Goal: Task Accomplishment & Management: Manage account settings

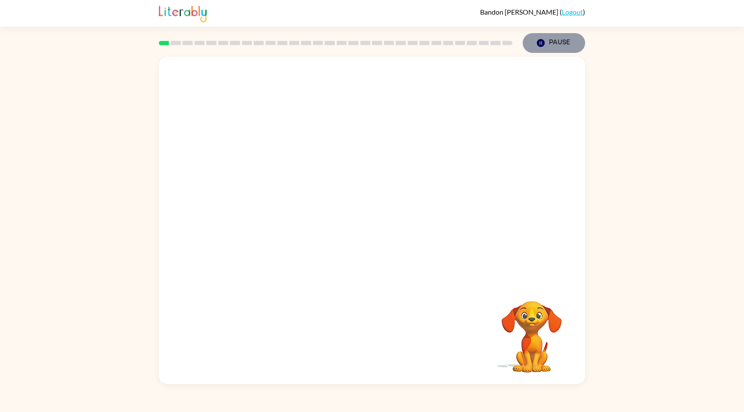
click at [559, 44] on button "Pause Pause" at bounding box center [553, 43] width 62 height 20
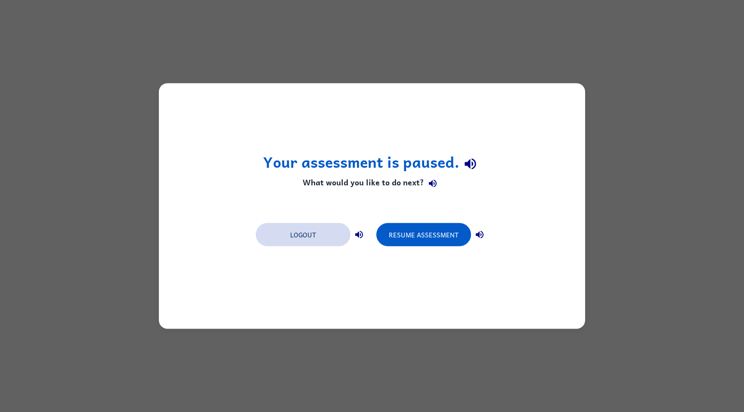
click at [314, 240] on button "Logout" at bounding box center [303, 234] width 95 height 23
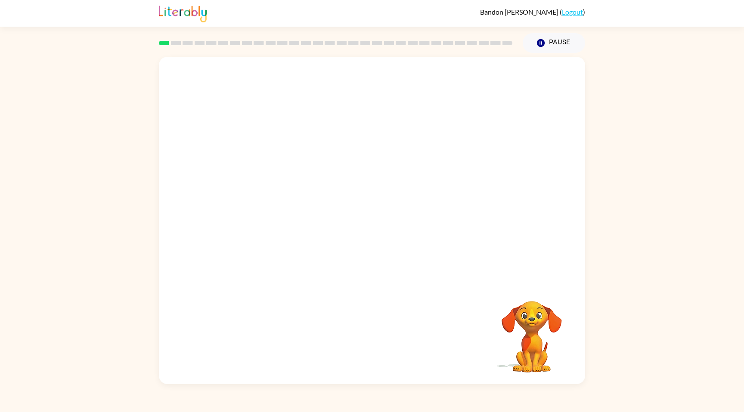
click at [574, 12] on link "Logout" at bounding box center [572, 12] width 21 height 8
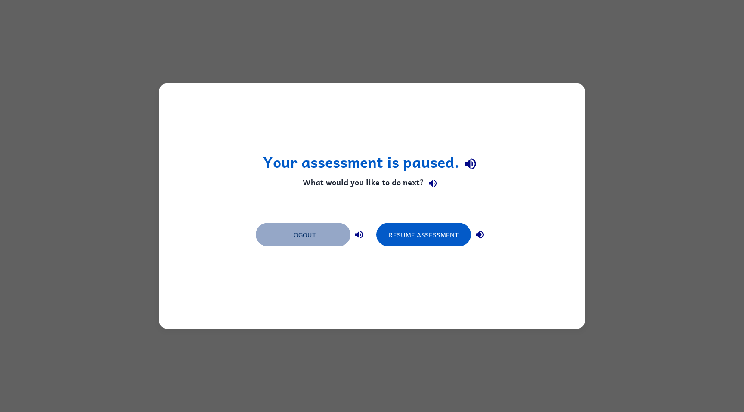
click at [329, 232] on button "Logout" at bounding box center [303, 234] width 95 height 23
